Goal: Task Accomplishment & Management: Manage account settings

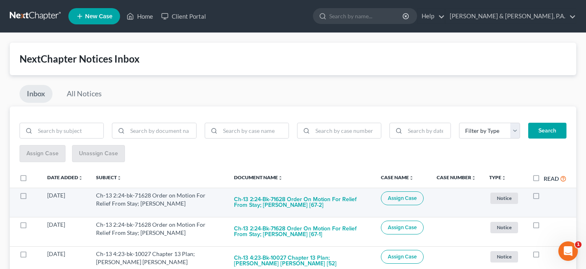
click at [544, 198] on label at bounding box center [544, 198] width 0 height 0
click at [547, 192] on input "checkbox" at bounding box center [549, 194] width 5 height 5
checkbox input "true"
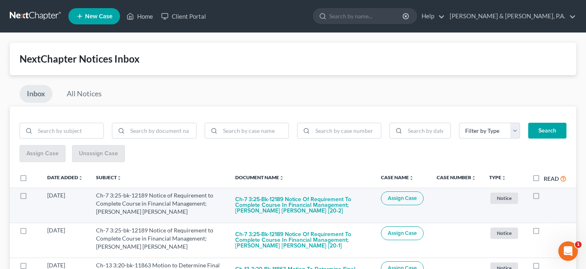
click at [544, 198] on label at bounding box center [544, 198] width 0 height 0
click at [547, 192] on input "checkbox" at bounding box center [549, 194] width 5 height 5
checkbox input "true"
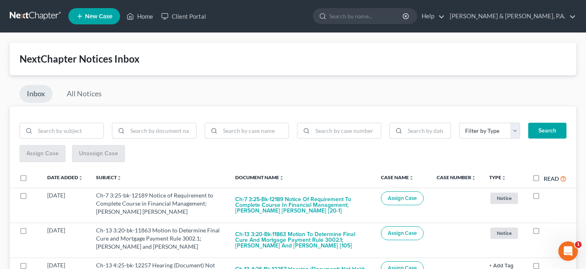
click at [544, 198] on label at bounding box center [544, 198] width 0 height 0
click at [547, 192] on input "checkbox" at bounding box center [549, 194] width 5 height 5
checkbox input "true"
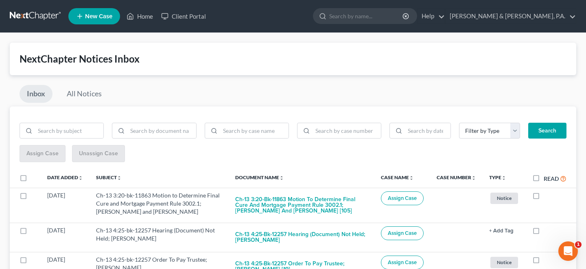
click at [544, 198] on label at bounding box center [544, 198] width 0 height 0
click at [547, 192] on input "checkbox" at bounding box center [549, 194] width 5 height 5
checkbox input "true"
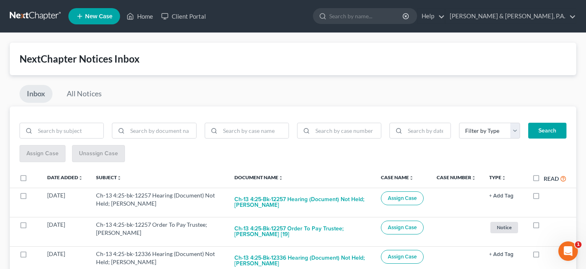
click at [544, 198] on label at bounding box center [544, 198] width 0 height 0
click at [547, 192] on input "checkbox" at bounding box center [549, 194] width 5 height 5
checkbox input "true"
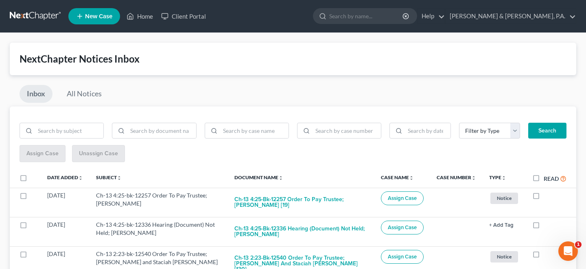
click at [544, 198] on label at bounding box center [544, 198] width 0 height 0
click at [547, 192] on input "checkbox" at bounding box center [549, 194] width 5 height 5
checkbox input "true"
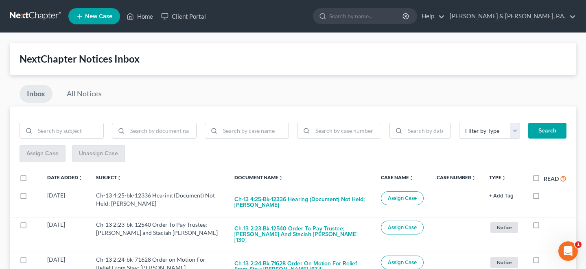
click at [544, 198] on label at bounding box center [544, 198] width 0 height 0
click at [547, 192] on input "checkbox" at bounding box center [549, 194] width 5 height 5
checkbox input "true"
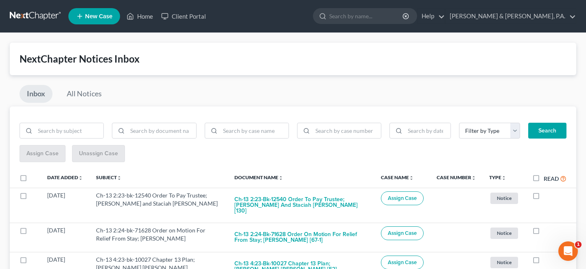
click at [544, 198] on label at bounding box center [544, 198] width 0 height 0
click at [547, 192] on input "checkbox" at bounding box center [549, 194] width 5 height 5
checkbox input "true"
